Goal: Task Accomplishment & Management: Use online tool/utility

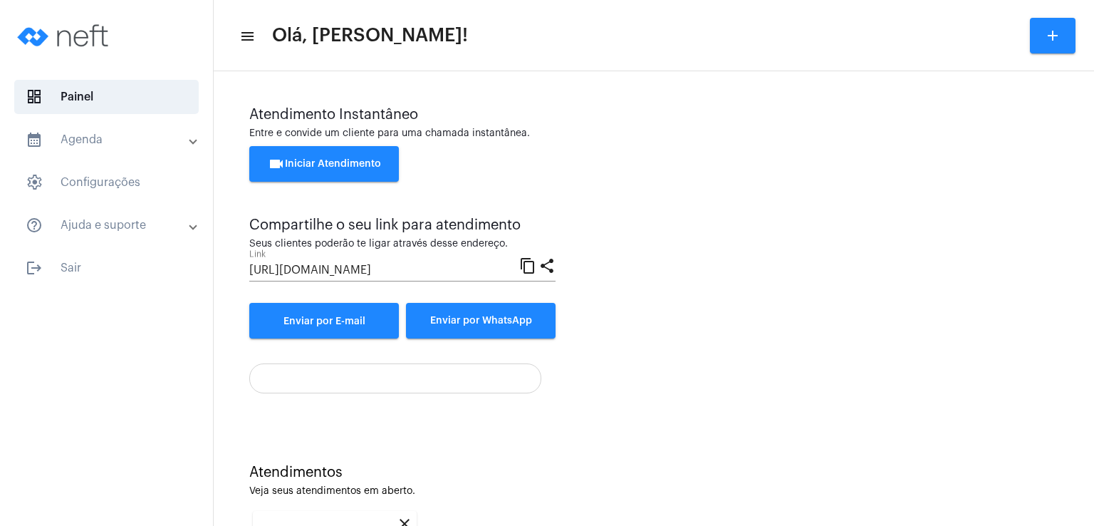
scroll to position [190, 0]
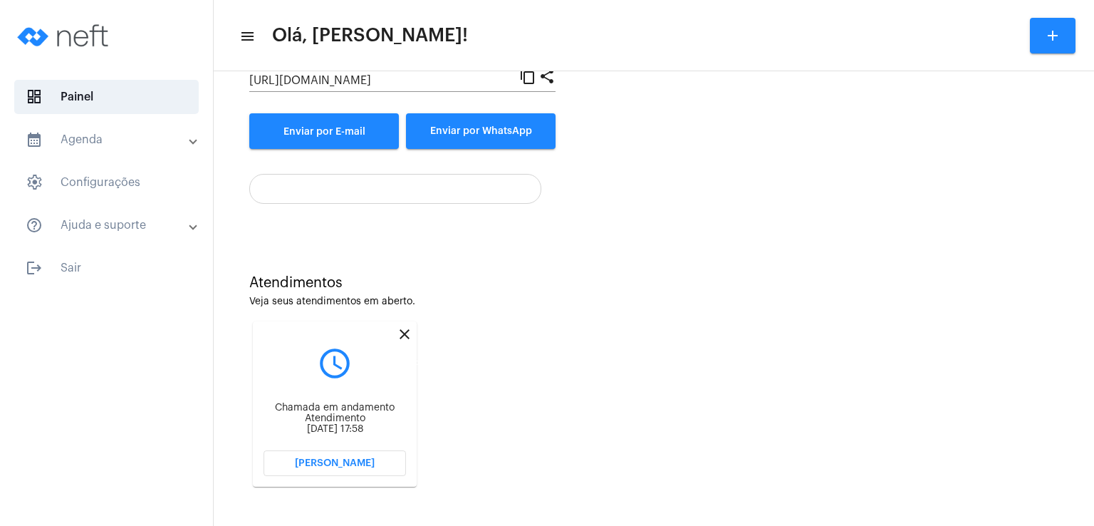
click at [402, 334] on mat-icon "close" at bounding box center [404, 334] width 17 height 17
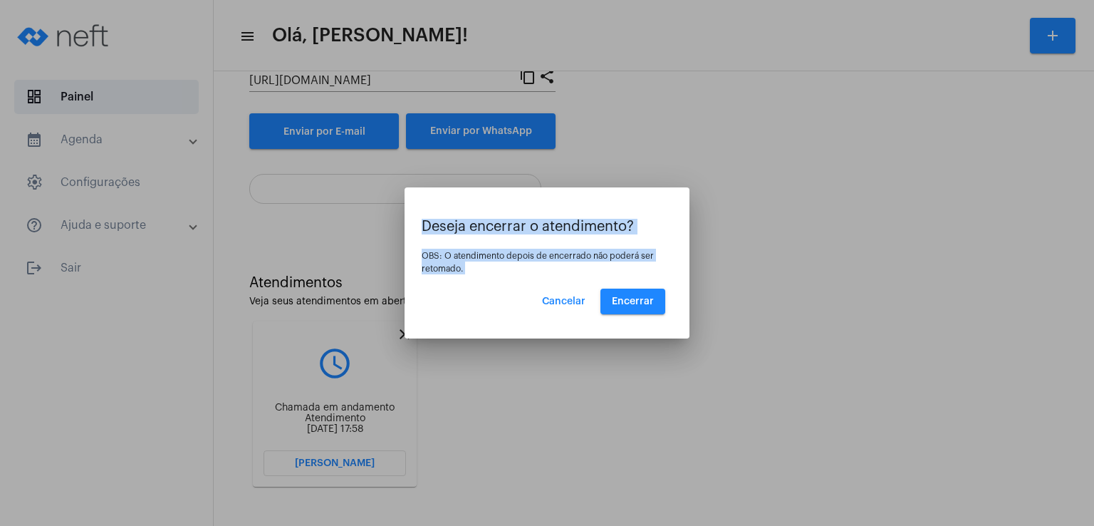
drag, startPoint x: 402, startPoint y: 334, endPoint x: 623, endPoint y: 296, distance: 224.2
click at [623, 296] on div "Deseja encerrar o atendimento? OBS: O atendimento depois de encerrado não poder…" at bounding box center [547, 263] width 1094 height 526
click at [623, 296] on span "Encerrar" at bounding box center [633, 301] width 42 height 10
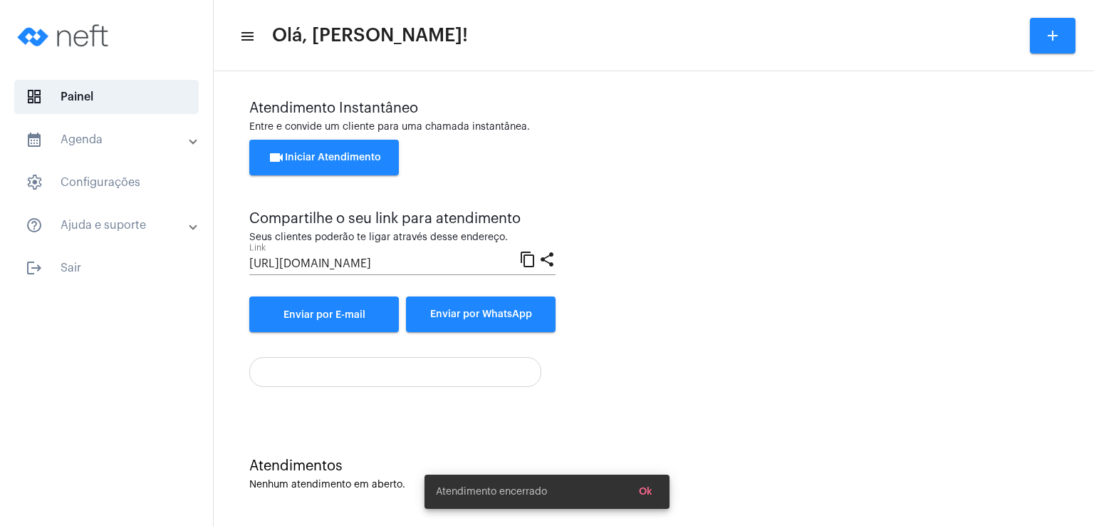
scroll to position [6, 0]
click at [632, 299] on div "Atendimento Instantâneo Entre e convide um cliente para uma chamada instantânea…" at bounding box center [653, 216] width 809 height 232
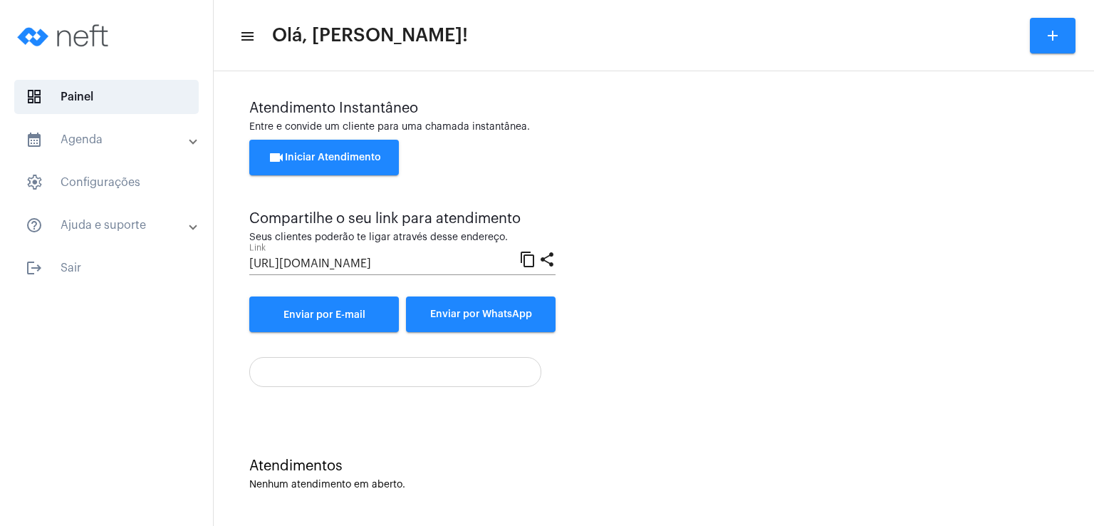
click at [362, 160] on span "videocam Iniciar Atendimento" at bounding box center [324, 157] width 113 height 10
